Goal: Task Accomplishment & Management: Use online tool/utility

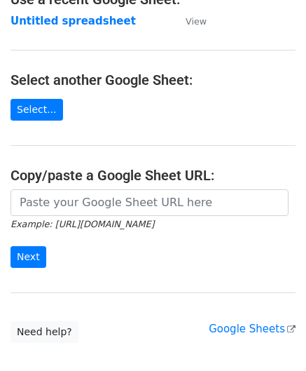
scroll to position [140, 0]
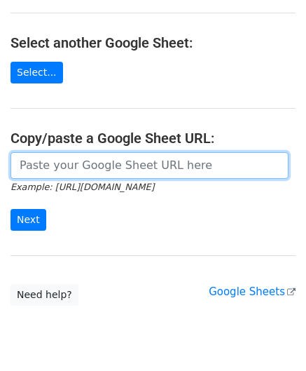
click at [56, 167] on input "url" at bounding box center [150, 165] width 278 height 27
paste input "[URL][DOMAIN_NAME]"
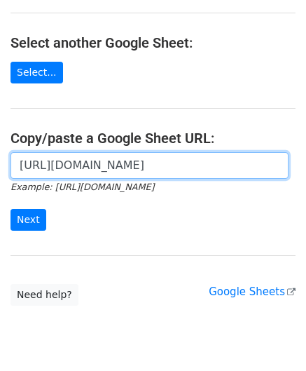
scroll to position [0, 311]
type input "[URL][DOMAIN_NAME]"
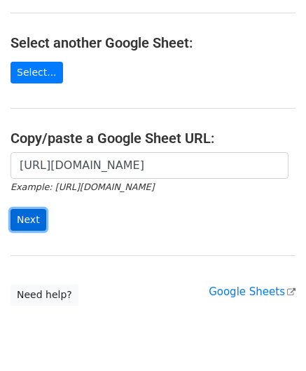
click at [31, 215] on input "Next" at bounding box center [29, 220] width 36 height 22
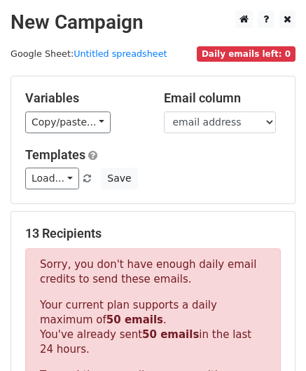
scroll to position [473, 0]
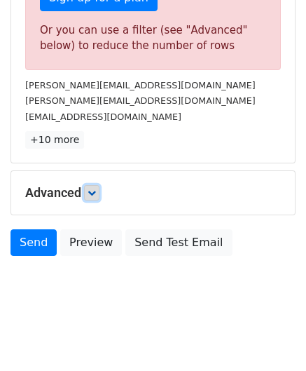
click at [91, 185] on link at bounding box center [91, 192] width 15 height 15
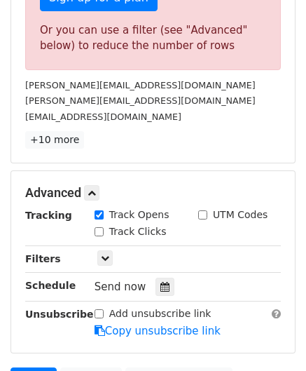
click at [160, 284] on icon at bounding box center [164, 287] width 9 height 10
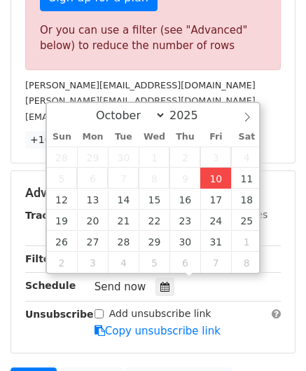
type input "2025-10-10 12:00"
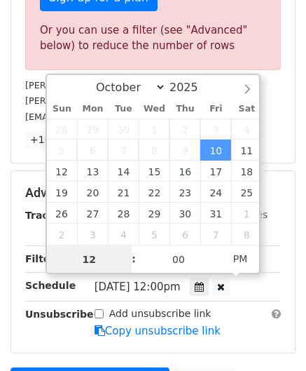
paste input "0"
type input "10"
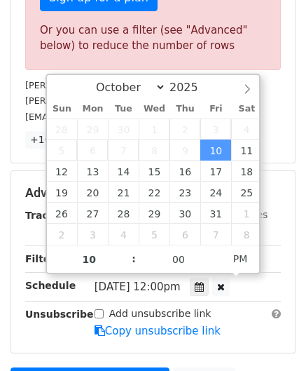
type input "2025-10-10 22:00"
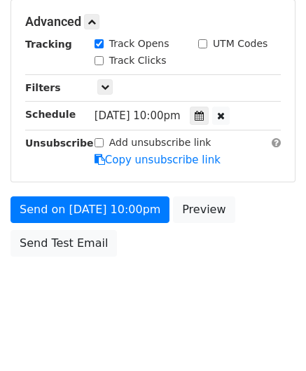
scroll to position [552, 0]
